Goal: Transaction & Acquisition: Purchase product/service

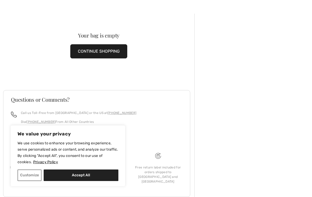
scroll to position [12, 0]
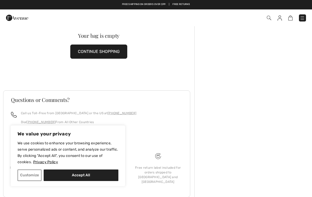
click at [83, 181] on button "Accept All" at bounding box center [81, 175] width 75 height 12
checkbox input "true"
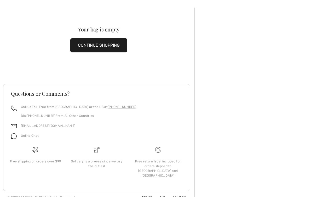
scroll to position [20, 0]
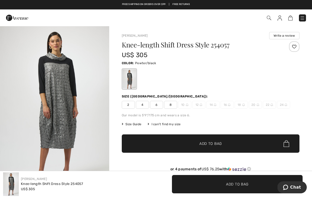
click at [159, 106] on span "6" at bounding box center [156, 105] width 13 height 8
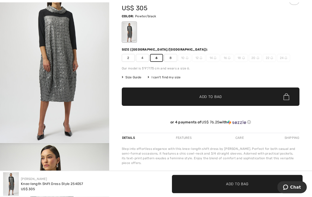
click at [230, 98] on span "✔ Added to Bag Add to Bag" at bounding box center [211, 97] width 178 height 18
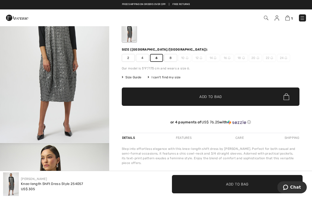
click at [143, 62] on div "Knee-length Shift Dress Style 254057 US$ 305 Color: Pewter/black Size (CA/US): …" at bounding box center [211, 64] width 178 height 138
click at [140, 63] on div "Knee-length Shift Dress Style 254057 US$ 305 Color: Pewter/black Size (CA/US): …" at bounding box center [211, 64] width 178 height 138
click at [144, 60] on span "4" at bounding box center [142, 58] width 13 height 8
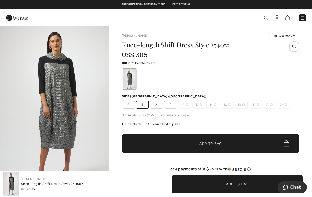
click at [290, 20] on img at bounding box center [288, 17] width 4 height 5
